Goal: Information Seeking & Learning: Find specific fact

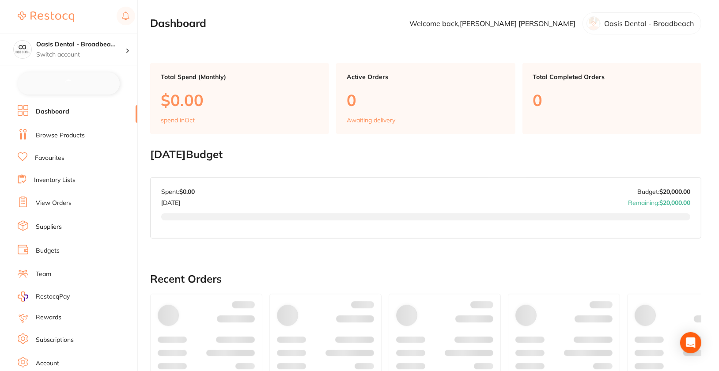
checkbox input "false"
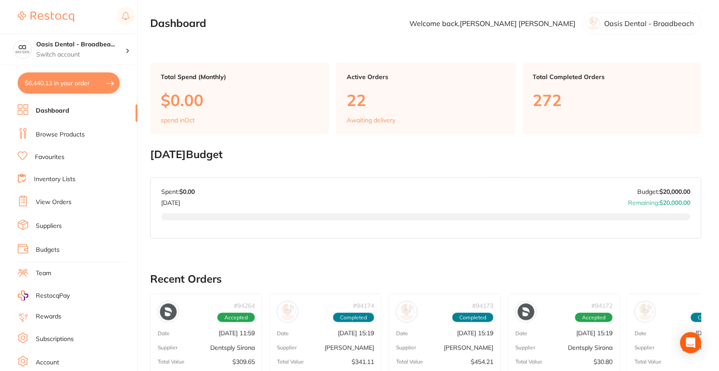
click at [64, 136] on link "Browse Products" at bounding box center [60, 134] width 49 height 9
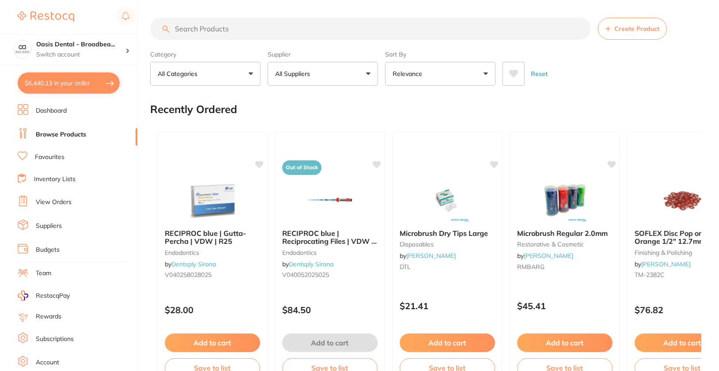
click at [368, 26] on input "search" at bounding box center [370, 29] width 441 height 22
click at [367, 74] on button "All Suppliers" at bounding box center [323, 74] width 110 height 24
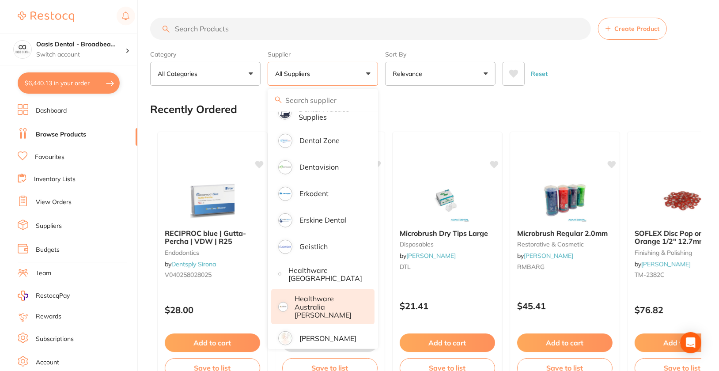
scroll to position [334, 0]
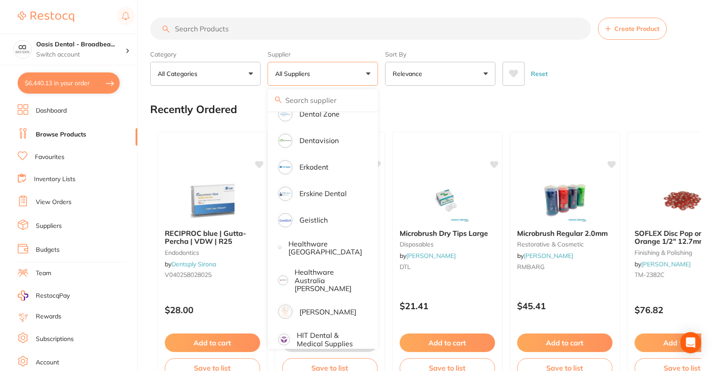
click at [325, 318] on ul "All Suppliers Dentsply Sirona AB Orthodontics [PERSON_NAME] Dental AHP Dental a…" at bounding box center [323, 371] width 110 height 1186
click at [325, 313] on li "[PERSON_NAME]" at bounding box center [322, 311] width 103 height 25
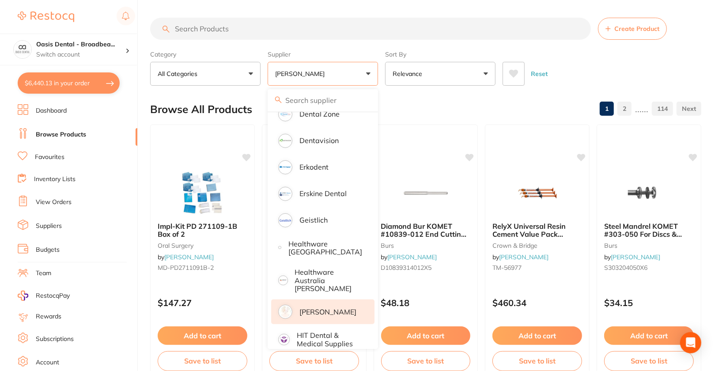
click at [646, 74] on div "Reset" at bounding box center [599, 70] width 192 height 31
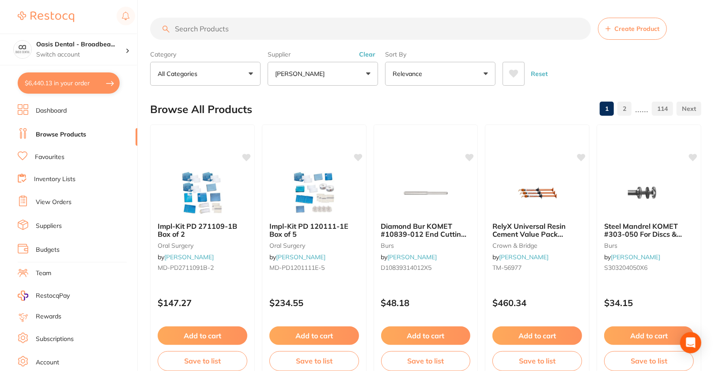
click at [338, 34] on input "search" at bounding box center [370, 29] width 441 height 22
paste input "MD-PD1201111E-5"
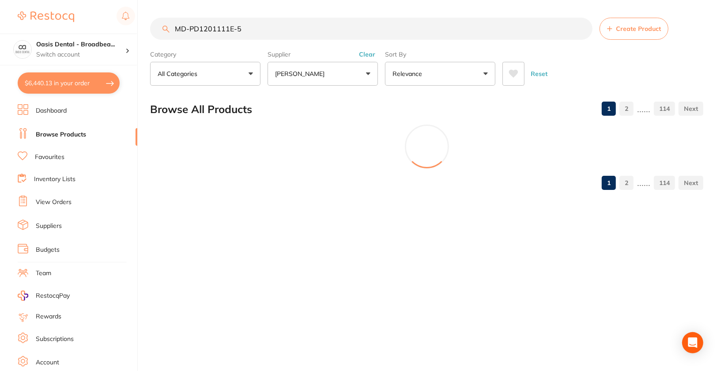
scroll to position [0, 0]
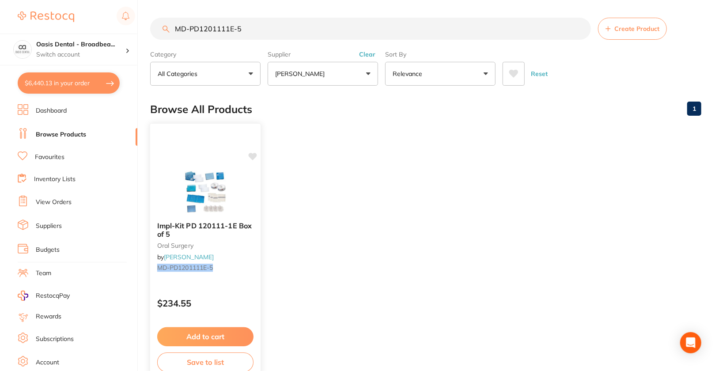
click at [253, 157] on icon at bounding box center [253, 157] width 8 height 8
click at [225, 181] on img at bounding box center [205, 192] width 58 height 45
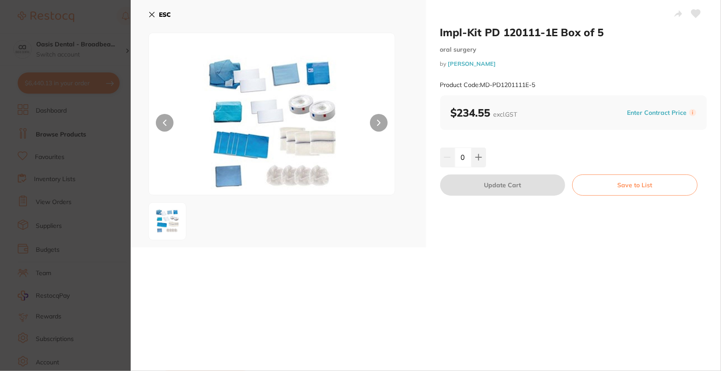
click at [700, 9] on button at bounding box center [696, 15] width 22 height 22
click at [165, 15] on b "ESC" at bounding box center [165, 15] width 12 height 8
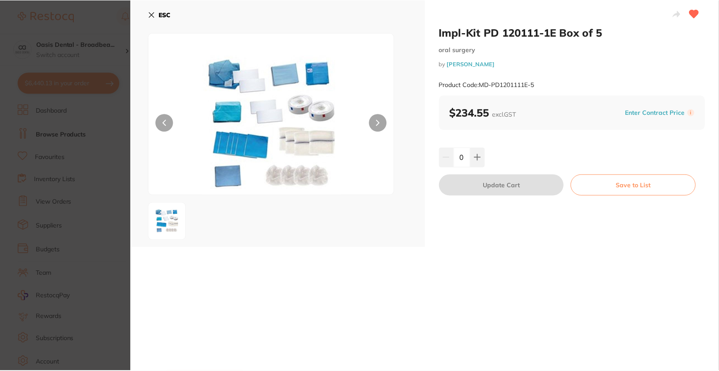
scroll to position [0, 0]
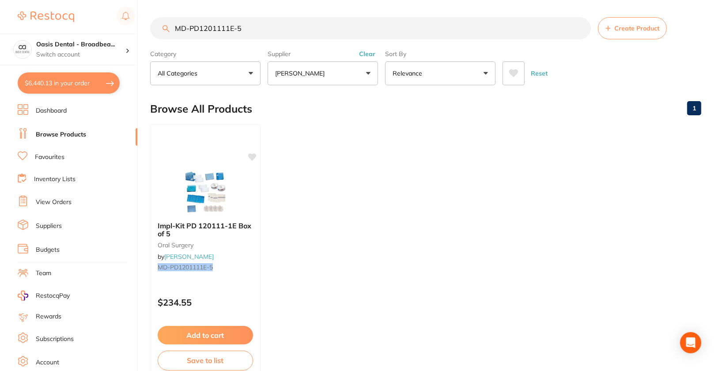
click at [391, 219] on ul "Impl-Kit PD 120111-1E Box of 5 [MEDICAL_DATA] by [PERSON_NAME] MD-PD1201111E-5 …" at bounding box center [425, 251] width 551 height 254
click at [304, 35] on input "MD-PD1201111E-5" at bounding box center [370, 28] width 441 height 22
paste input "2711091B-2"
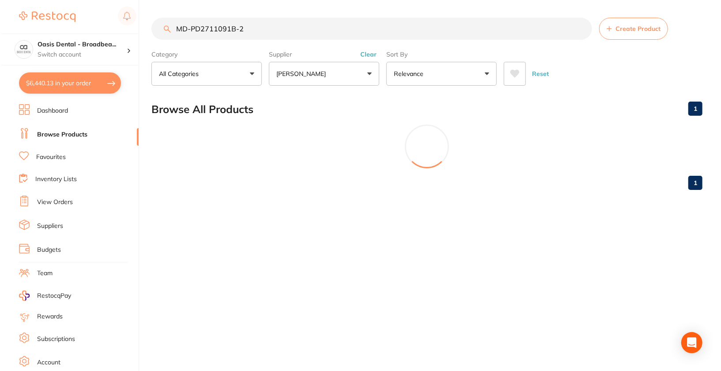
scroll to position [0, 0]
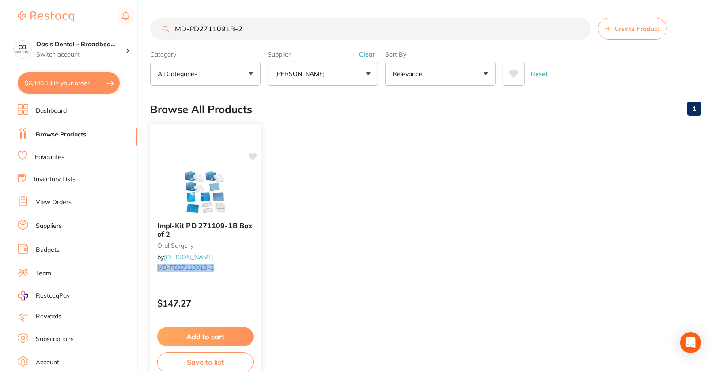
click at [208, 182] on img at bounding box center [205, 192] width 58 height 45
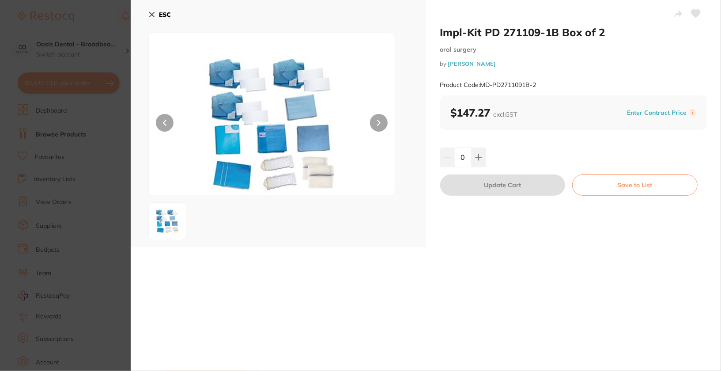
click at [693, 15] on icon at bounding box center [696, 14] width 9 height 8
click at [172, 11] on div "ESC" at bounding box center [278, 20] width 260 height 26
click at [169, 13] on b "ESC" at bounding box center [165, 15] width 12 height 8
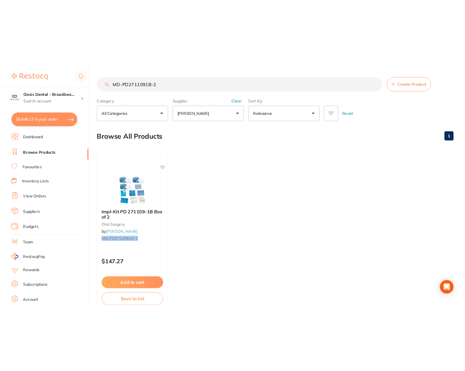
scroll to position [0, 0]
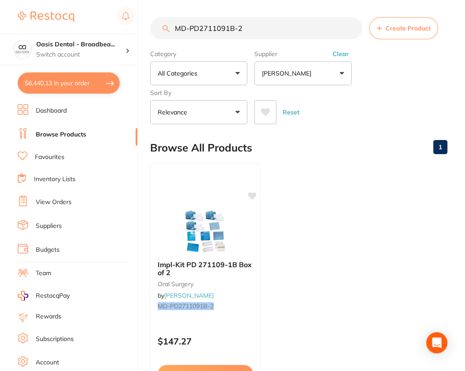
click at [265, 25] on input "MD-PD2711091B-2" at bounding box center [256, 28] width 212 height 22
paste input "- [ ] GC-5100594"
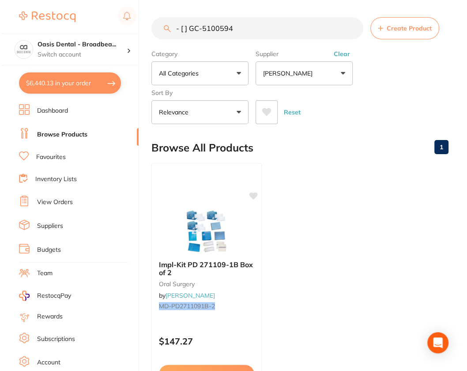
scroll to position [0, 0]
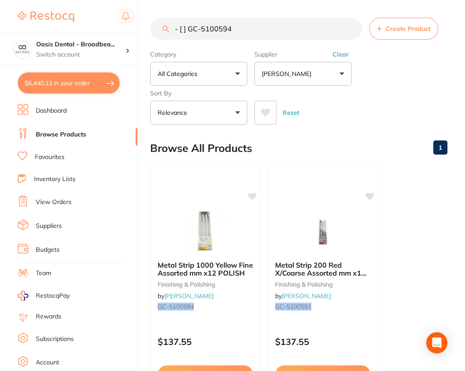
click at [191, 30] on input "- [ ] GC-5100594" at bounding box center [256, 29] width 212 height 22
click at [244, 242] on div at bounding box center [205, 231] width 110 height 45
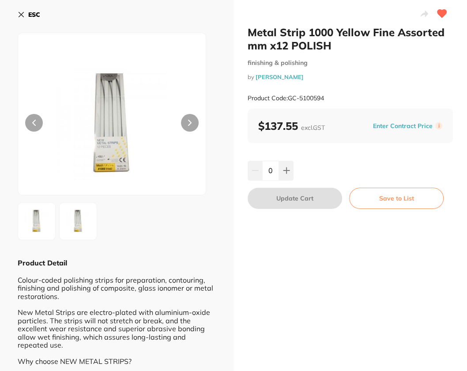
click at [32, 15] on b "ESC" at bounding box center [34, 15] width 12 height 8
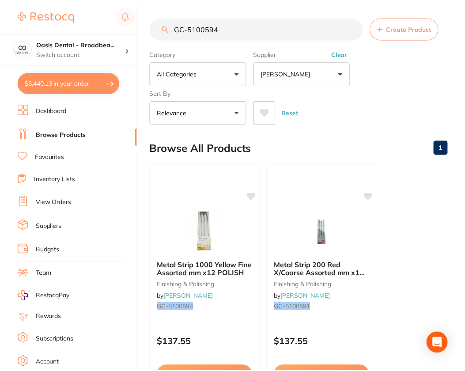
scroll to position [0, 0]
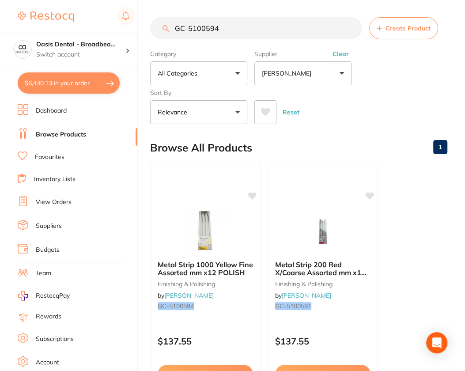
click at [241, 31] on input "GC-5100594" at bounding box center [256, 28] width 212 height 22
paste input "- [ ] GC1-012937"
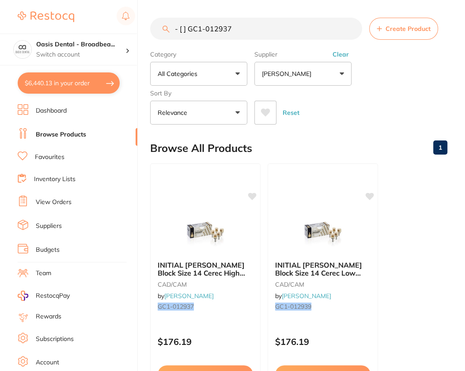
click at [190, 31] on input "- [ ] GC1-012937" at bounding box center [256, 29] width 212 height 22
drag, startPoint x: 189, startPoint y: 30, endPoint x: 174, endPoint y: 30, distance: 14.6
click at [174, 30] on input "- [ ] GC1-012937" at bounding box center [256, 29] width 212 height 22
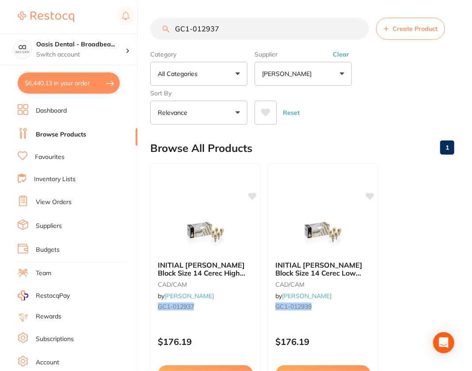
click at [243, 27] on input "GC1-012937" at bounding box center [259, 29] width 219 height 22
paste input "- [ ] GC-0104F4380000"
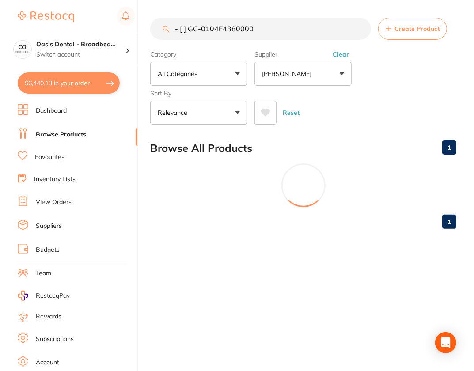
drag, startPoint x: 188, startPoint y: 31, endPoint x: 159, endPoint y: 31, distance: 28.7
click at [159, 31] on input "- [ ] GC-0104F4380000" at bounding box center [260, 29] width 221 height 22
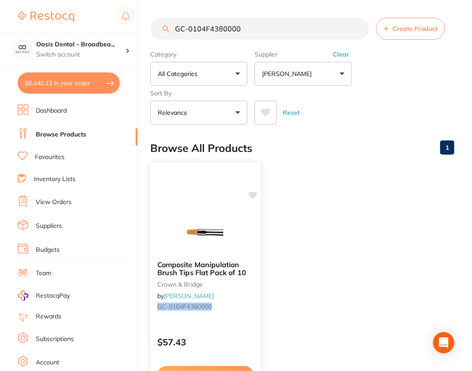
click at [256, 193] on icon at bounding box center [253, 196] width 8 height 8
click at [228, 220] on img at bounding box center [205, 231] width 58 height 45
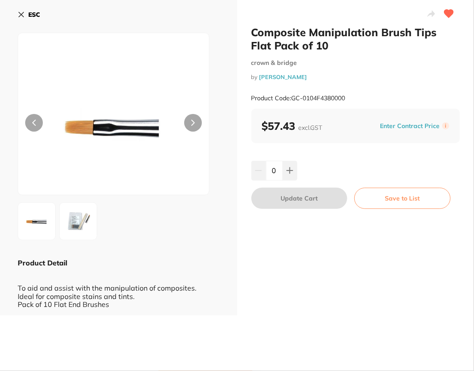
click at [35, 9] on button "ESC" at bounding box center [29, 14] width 23 height 15
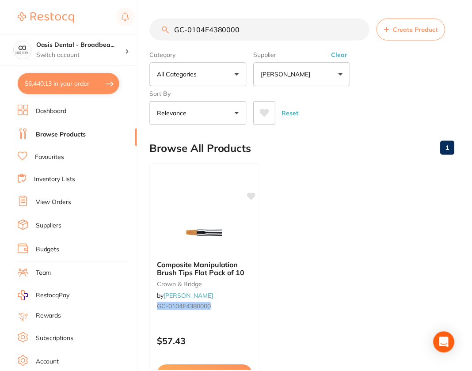
scroll to position [0, 0]
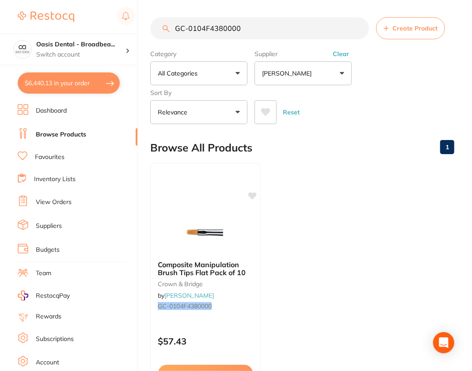
click at [267, 30] on input "GC-0104F4380000" at bounding box center [259, 28] width 219 height 22
paste input "- [ ] GC-010179"
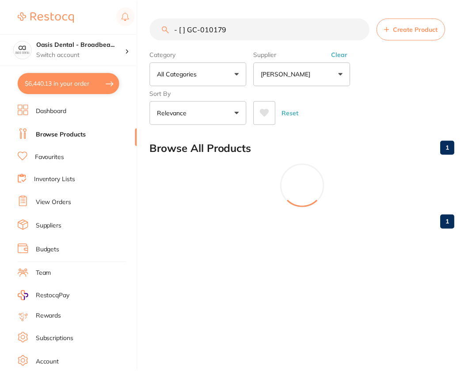
scroll to position [0, 0]
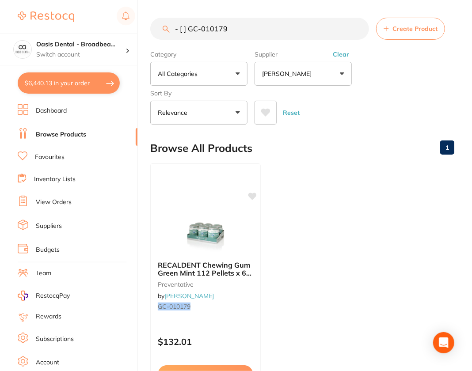
drag, startPoint x: 189, startPoint y: 30, endPoint x: 163, endPoint y: 30, distance: 26.1
click at [163, 30] on div "- [ ] GC-010179 Create Product" at bounding box center [302, 29] width 304 height 22
click at [236, 204] on div "RECALDENT Chewing Gum Green Mint 112 Pellets x 6 Jars preventative by [PERSON_N…" at bounding box center [206, 290] width 112 height 257
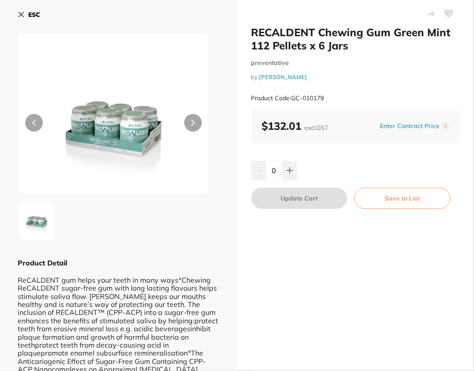
click at [446, 15] on icon at bounding box center [448, 14] width 9 height 8
click at [39, 16] on b "ESC" at bounding box center [34, 15] width 12 height 8
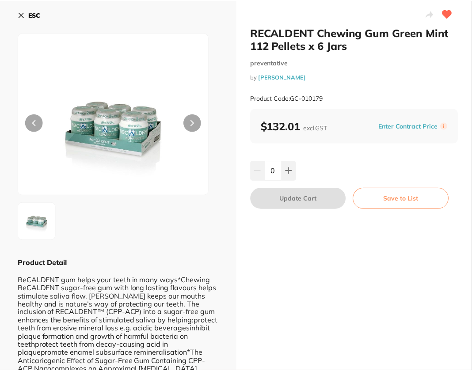
scroll to position [0, 0]
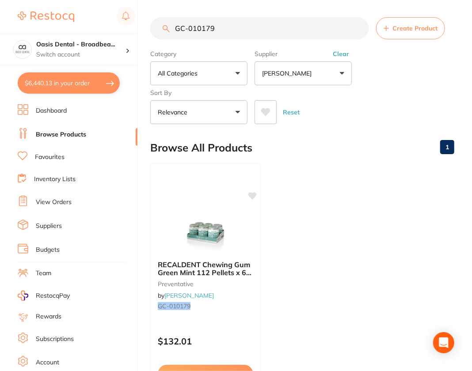
click at [247, 27] on input "GC-010179" at bounding box center [259, 28] width 219 height 22
paste input "- [ ] GC1-01293"
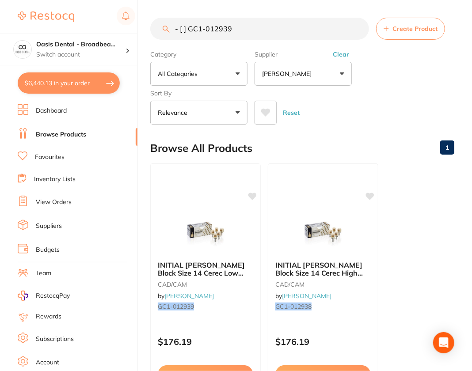
scroll to position [0, 0]
drag, startPoint x: 188, startPoint y: 31, endPoint x: 145, endPoint y: 30, distance: 42.4
click at [145, 30] on div "$6,440.13 Oasis Dental - Broadbea... Switch account Oasis Dental - Broadbeach O…" at bounding box center [236, 185] width 472 height 371
click at [227, 249] on img at bounding box center [205, 231] width 58 height 45
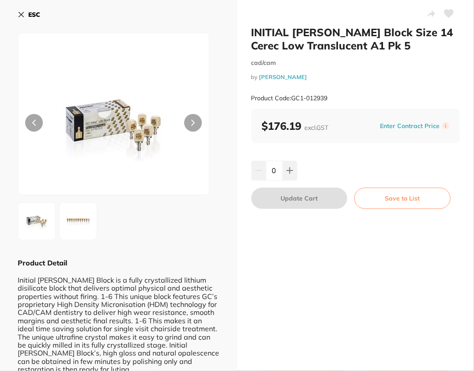
click at [445, 11] on icon at bounding box center [448, 14] width 9 height 8
click at [31, 18] on b "ESC" at bounding box center [34, 15] width 12 height 8
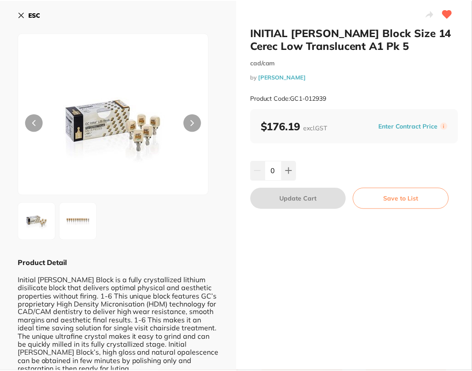
scroll to position [0, 0]
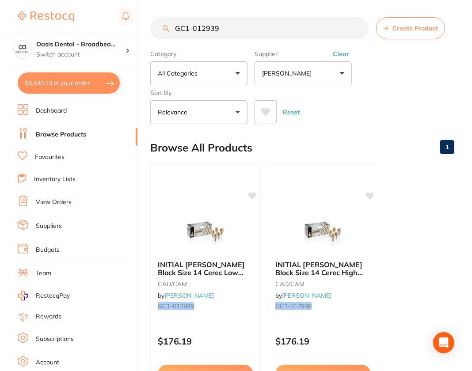
click at [321, 25] on input "GC1-012939" at bounding box center [259, 28] width 219 height 22
paste input "- [ ] GC1-012940"
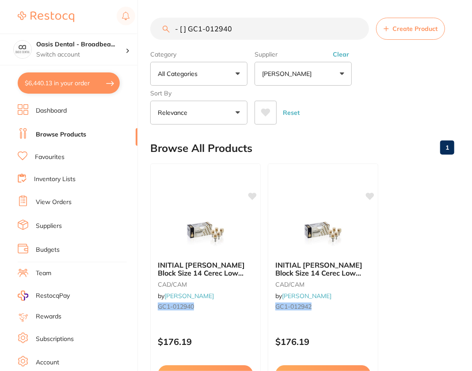
drag, startPoint x: 189, startPoint y: 30, endPoint x: 160, endPoint y: 34, distance: 29.0
click at [160, 34] on input "- [ ] GC1-012940" at bounding box center [259, 29] width 219 height 22
drag, startPoint x: 188, startPoint y: 31, endPoint x: 163, endPoint y: 27, distance: 25.9
click at [163, 27] on div "- [ ] GC1-012940 Create Product" at bounding box center [302, 29] width 304 height 22
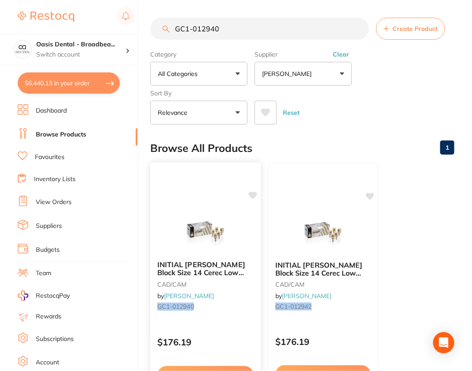
click at [219, 242] on img at bounding box center [205, 231] width 58 height 45
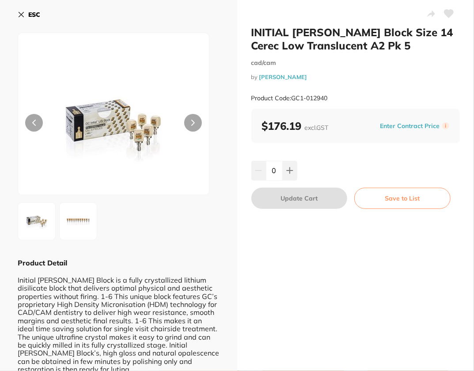
click at [451, 12] on icon at bounding box center [448, 14] width 9 height 8
click at [34, 15] on b "ESC" at bounding box center [34, 15] width 12 height 8
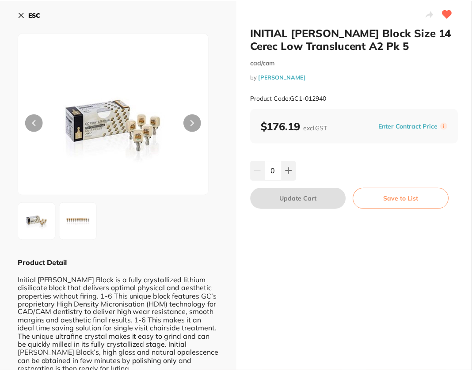
scroll to position [0, 0]
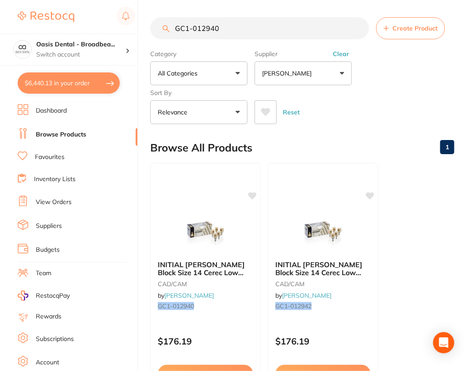
click at [274, 30] on input "GC1-012940" at bounding box center [259, 28] width 219 height 22
paste input "- [ ] GC1-012941"
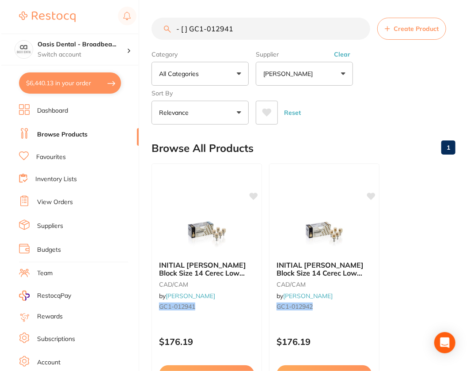
scroll to position [0, 0]
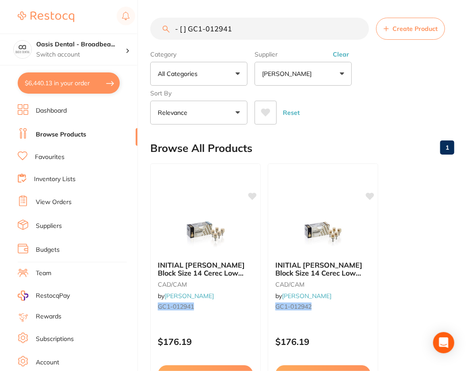
drag, startPoint x: 188, startPoint y: 29, endPoint x: 163, endPoint y: 29, distance: 24.7
click at [163, 29] on div "- [ ] GC1-012941 Create Product" at bounding box center [302, 29] width 304 height 22
click at [219, 223] on img at bounding box center [205, 231] width 58 height 45
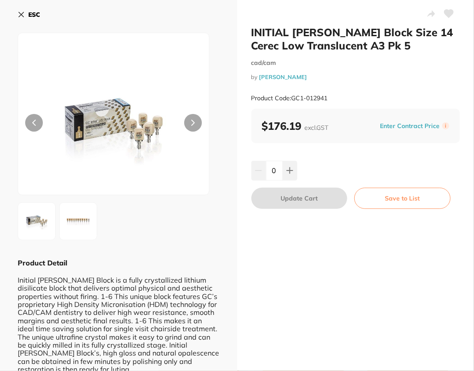
click at [446, 11] on icon at bounding box center [448, 14] width 9 height 8
click at [37, 18] on b "ESC" at bounding box center [34, 15] width 12 height 8
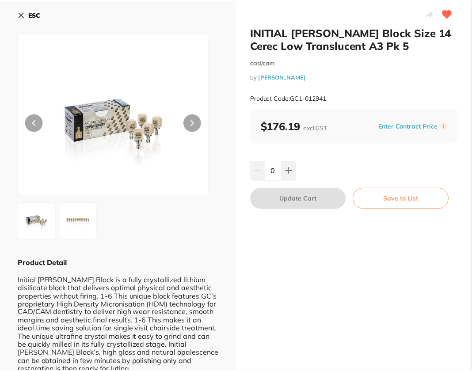
scroll to position [0, 0]
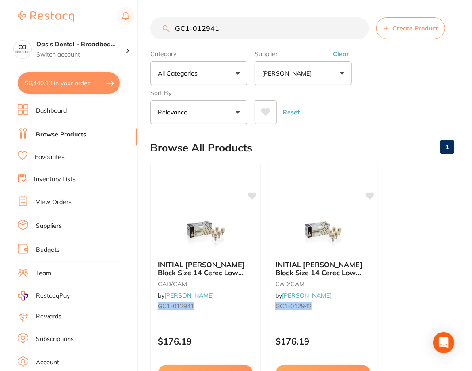
click at [269, 26] on input "GC1-012941" at bounding box center [259, 28] width 219 height 22
paste input "- [ ] GC1-012935"
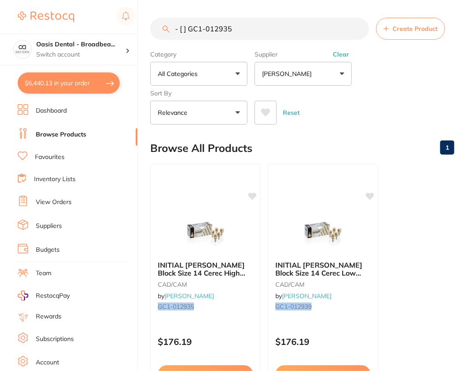
scroll to position [0, 0]
drag, startPoint x: 189, startPoint y: 29, endPoint x: 166, endPoint y: 30, distance: 23.0
click at [166, 30] on div "- [ ] GC1-012935 Create Product" at bounding box center [302, 29] width 304 height 22
click at [241, 33] on input "GC1-012935" at bounding box center [259, 29] width 219 height 22
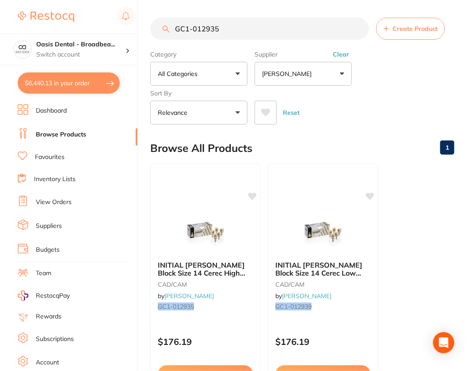
click at [241, 33] on input "GC1-012935" at bounding box center [259, 29] width 219 height 22
paste input "- [ ] GC1-012936"
drag, startPoint x: 189, startPoint y: 28, endPoint x: 157, endPoint y: 26, distance: 31.9
click at [157, 26] on input "- [ ] GC1-012936" at bounding box center [259, 29] width 219 height 22
click at [256, 33] on input "GC1-012936" at bounding box center [259, 29] width 219 height 22
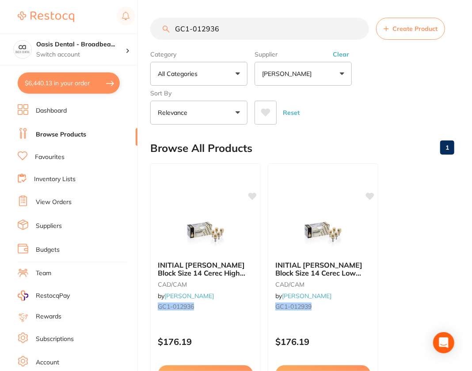
click at [256, 33] on input "GC1-012936" at bounding box center [259, 29] width 219 height 22
paste input "- [ ] GC1-012937"
drag, startPoint x: 189, startPoint y: 30, endPoint x: 166, endPoint y: 28, distance: 23.0
click at [166, 28] on div "- [ ] GC1-012937 Create Product" at bounding box center [302, 29] width 304 height 22
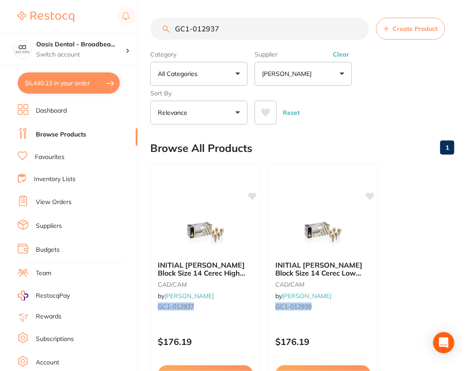
type input "GC1-012937"
